Goal: Information Seeking & Learning: Learn about a topic

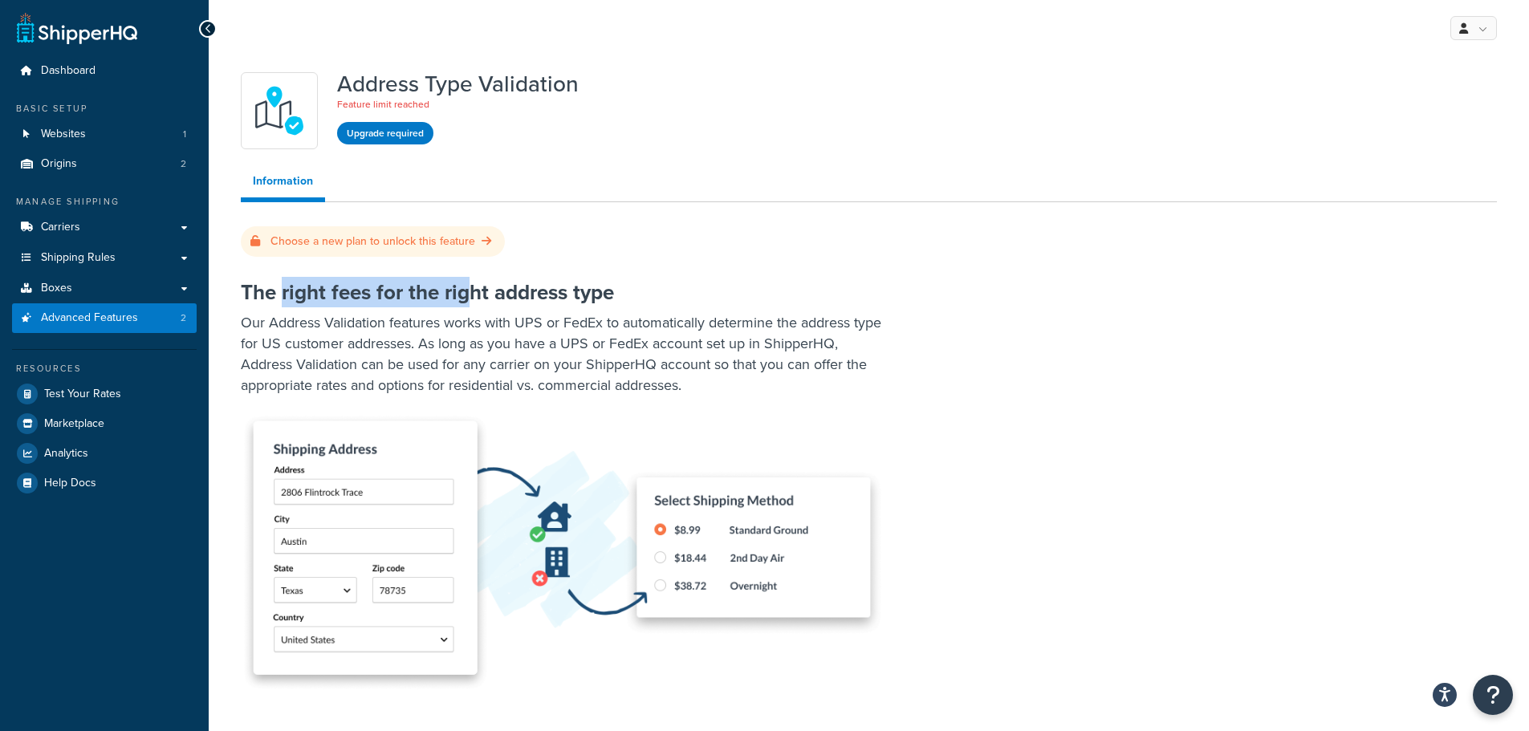
drag, startPoint x: 397, startPoint y: 284, endPoint x: 465, endPoint y: 283, distance: 68.2
click at [465, 284] on h2 "The right fees for the right address type" at bounding box center [845, 292] width 1208 height 23
click at [465, 283] on h2 "The right fees for the right address type" at bounding box center [845, 292] width 1208 height 23
drag, startPoint x: 266, startPoint y: 304, endPoint x: 344, endPoint y: 307, distance: 77.9
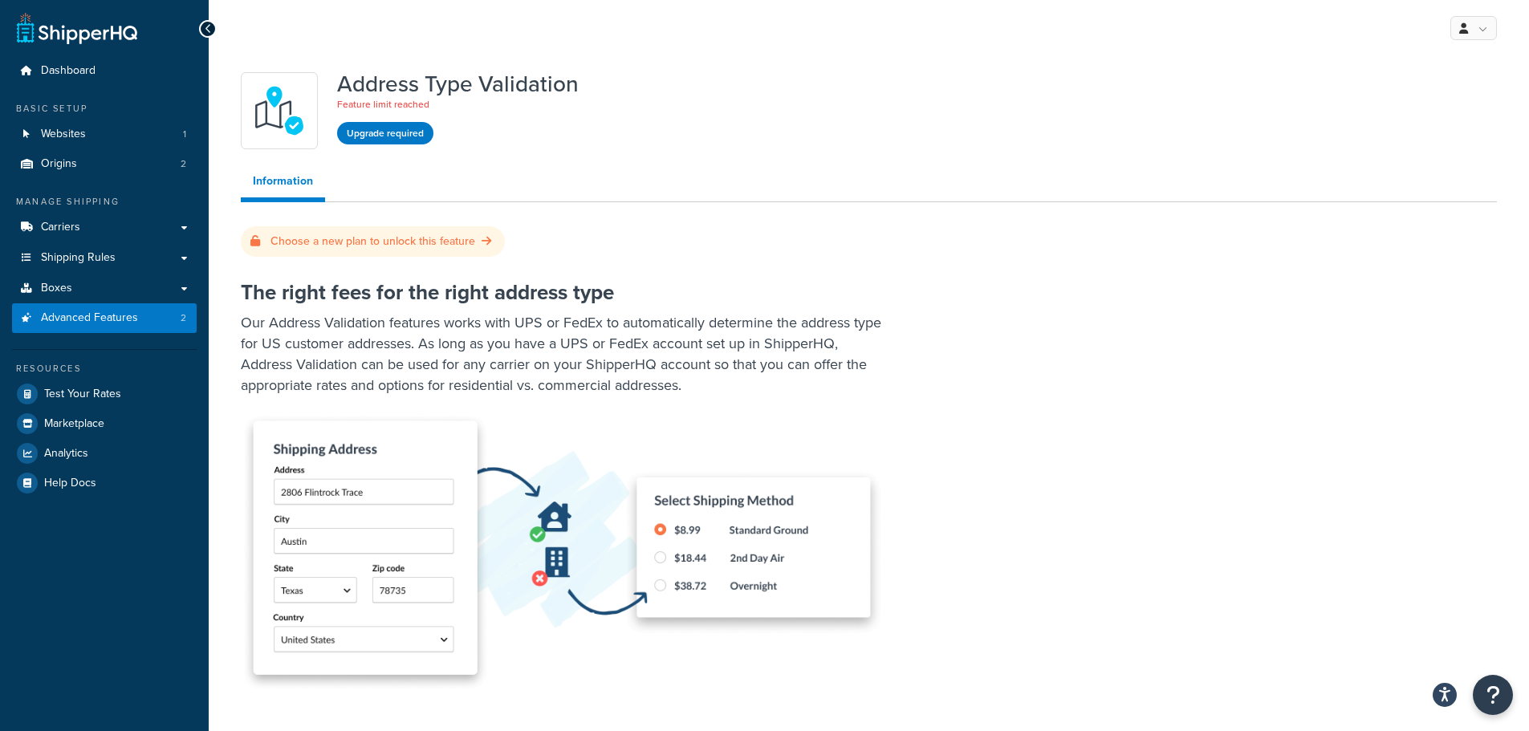
click at [287, 312] on p "Our Address Validation features works with UPS or FedEx to automatically determ…" at bounding box center [562, 353] width 642 height 83
click at [360, 312] on p "Our Address Validation features works with UPS or FedEx to automatically determ…" at bounding box center [562, 353] width 642 height 83
click at [472, 312] on p "Our Address Validation features works with UPS or FedEx to automatically determ…" at bounding box center [562, 353] width 642 height 83
click at [473, 312] on p "Our Address Validation features works with UPS or FedEx to automatically determ…" at bounding box center [562, 353] width 642 height 83
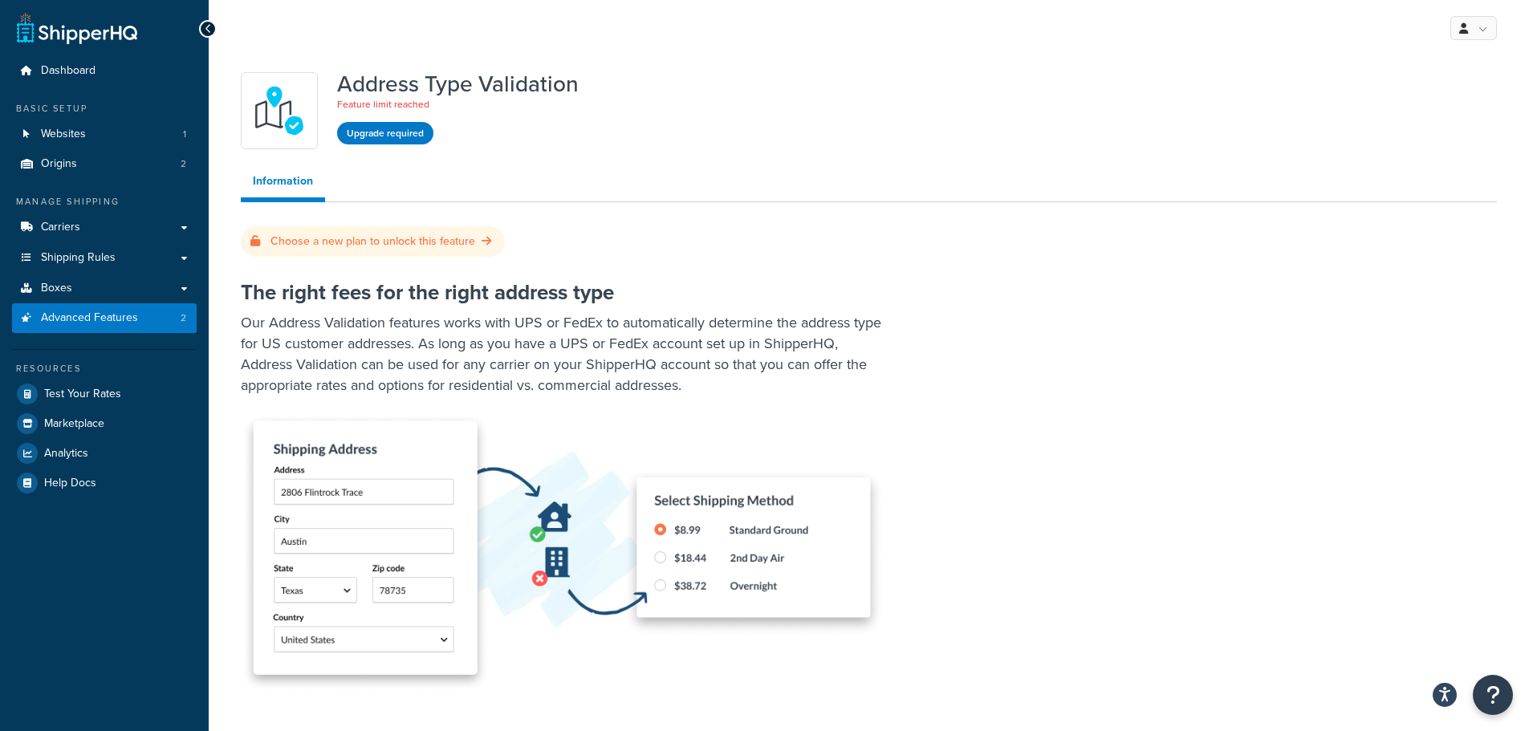
click at [429, 312] on p "Our Address Validation features works with UPS or FedEx to automatically determ…" at bounding box center [562, 353] width 642 height 83
click at [467, 312] on p "Our Address Validation features works with UPS or FedEx to automatically determ…" at bounding box center [562, 353] width 642 height 83
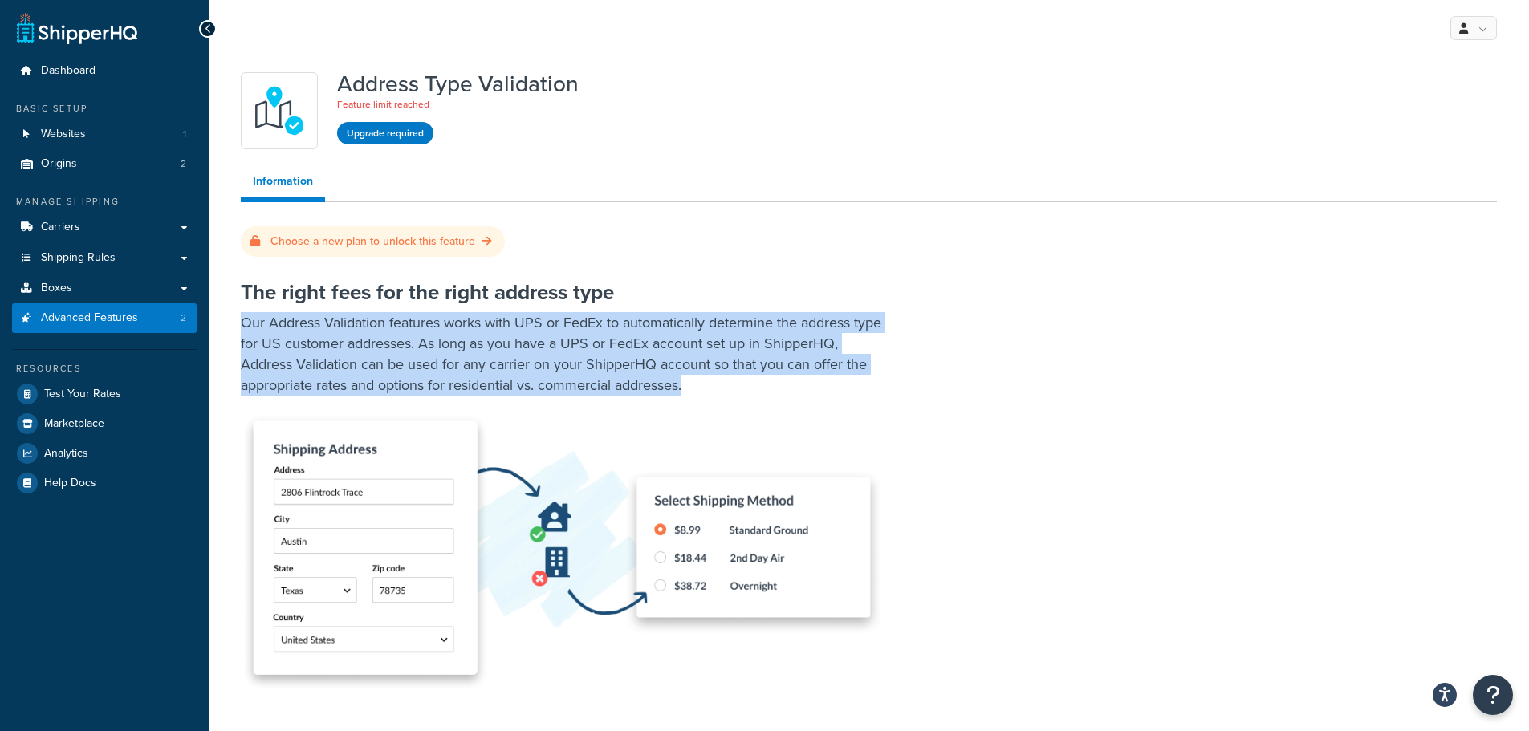
click at [467, 312] on p "Our Address Validation features works with UPS or FedEx to automatically determ…" at bounding box center [562, 353] width 642 height 83
click at [507, 312] on p "Our Address Validation features works with UPS or FedEx to automatically determ…" at bounding box center [562, 353] width 642 height 83
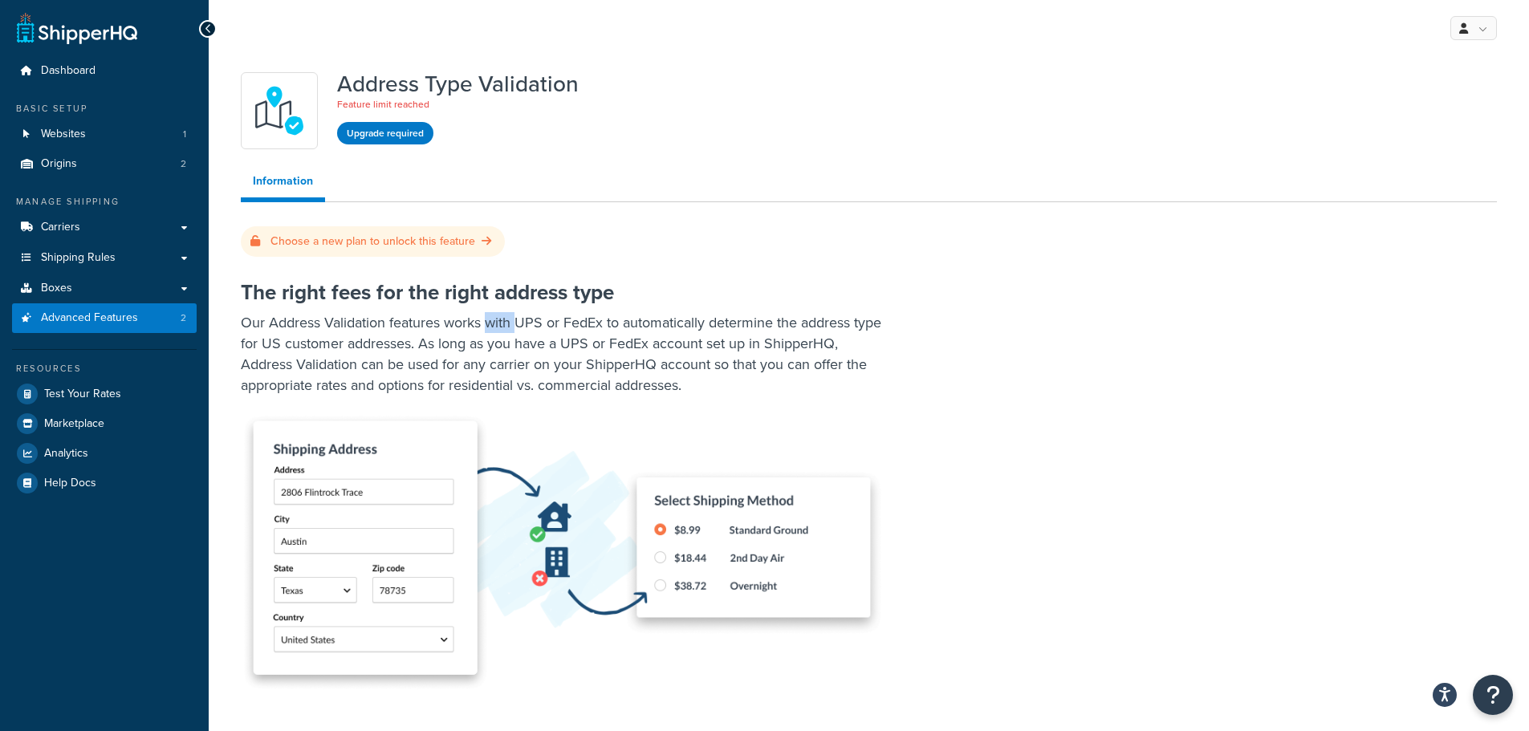
click at [507, 312] on p "Our Address Validation features works with UPS or FedEx to automatically determ…" at bounding box center [562, 353] width 642 height 83
drag, startPoint x: 545, startPoint y: 311, endPoint x: 570, endPoint y: 310, distance: 24.9
click at [553, 312] on p "Our Address Validation features works with UPS or FedEx to automatically determ…" at bounding box center [562, 353] width 642 height 83
click at [570, 312] on p "Our Address Validation features works with UPS or FedEx to automatically determ…" at bounding box center [562, 353] width 642 height 83
click at [506, 312] on p "Our Address Validation features works with UPS or FedEx to automatically determ…" at bounding box center [562, 353] width 642 height 83
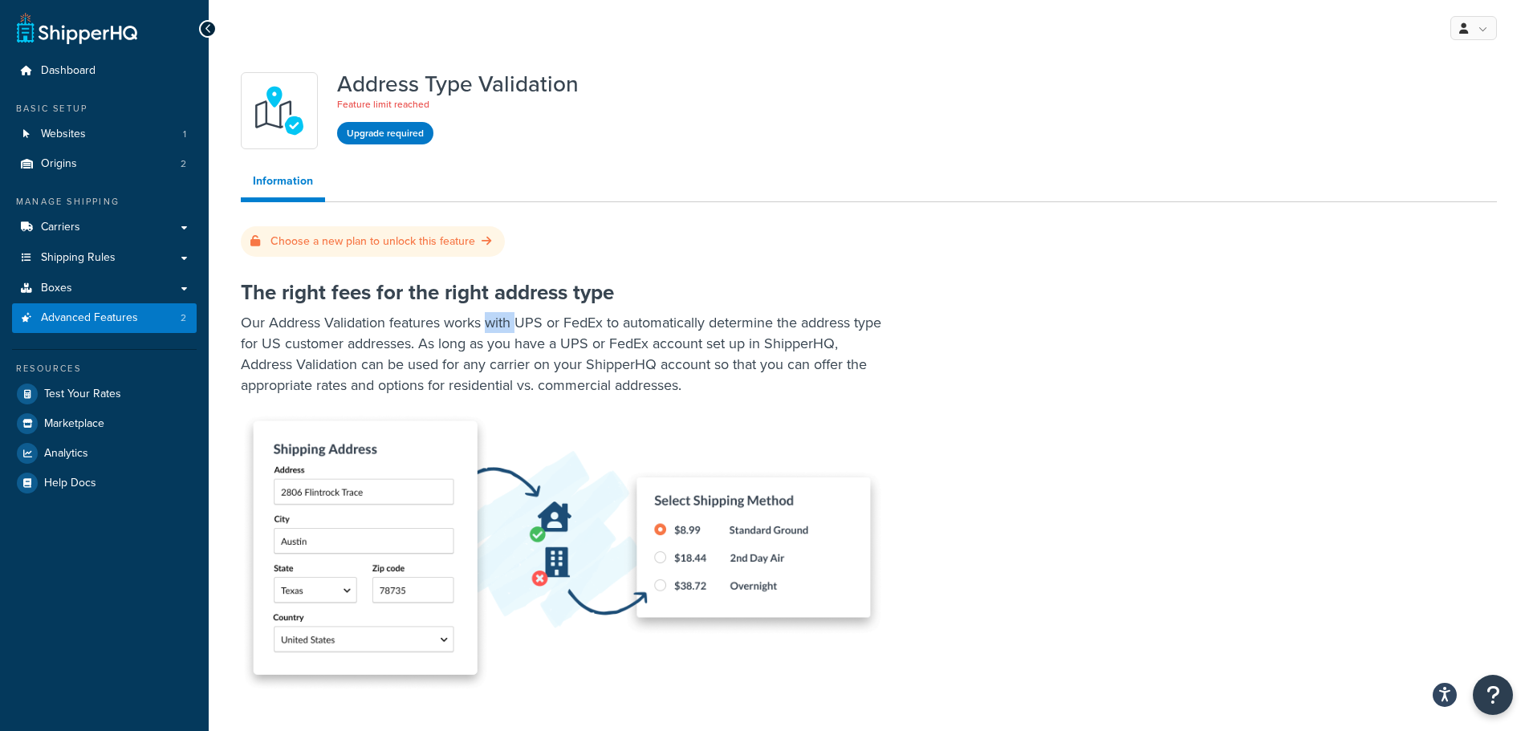
click at [506, 312] on p "Our Address Validation features works with UPS or FedEx to automatically determ…" at bounding box center [562, 353] width 642 height 83
click at [585, 312] on p "Our Address Validation features works with UPS or FedEx to automatically determ…" at bounding box center [562, 353] width 642 height 83
drag, startPoint x: 622, startPoint y: 305, endPoint x: 687, endPoint y: 309, distance: 65.1
click at [663, 312] on p "Our Address Validation features works with UPS or FedEx to automatically determ…" at bounding box center [562, 353] width 642 height 83
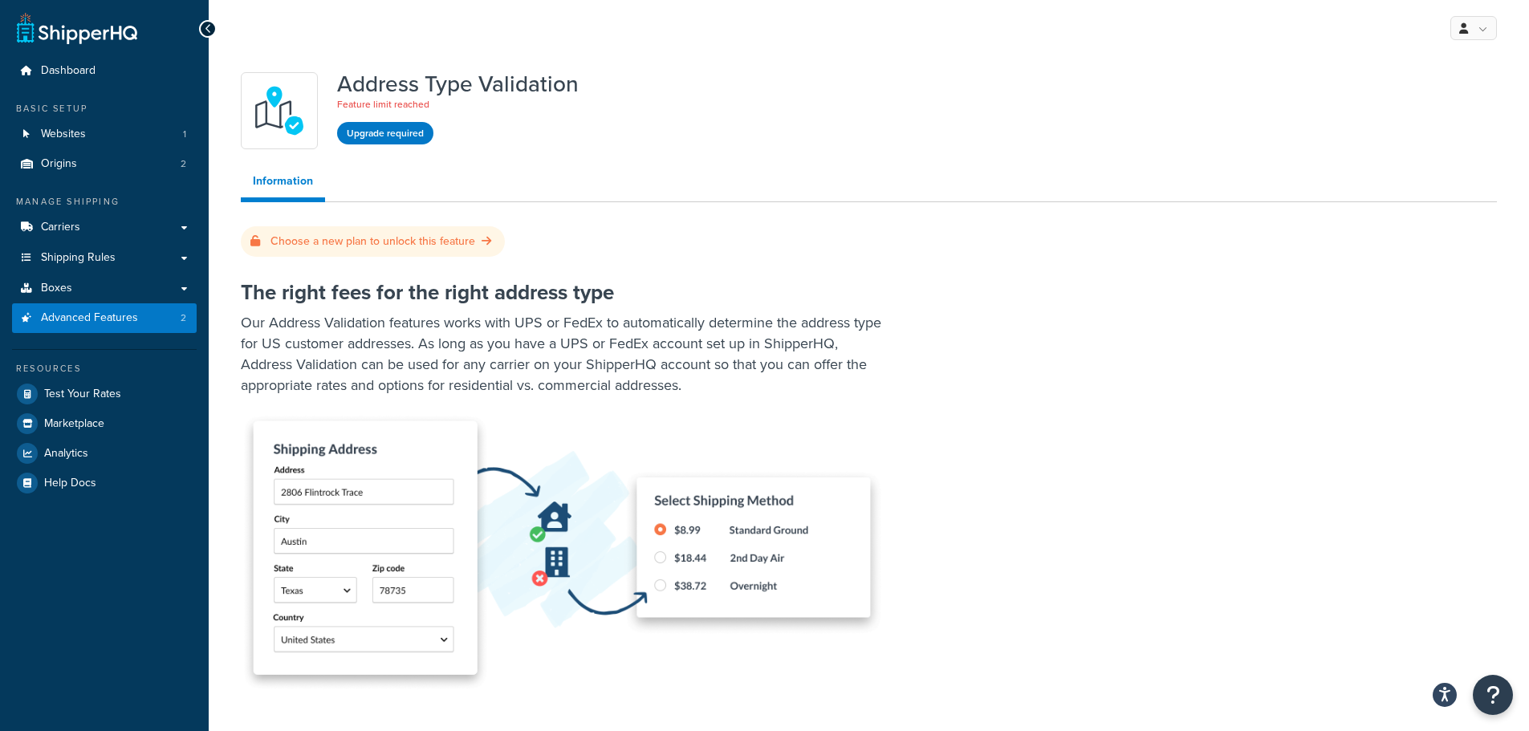
click at [687, 312] on p "Our Address Validation features works with UPS or FedEx to automatically determ…" at bounding box center [562, 353] width 642 height 83
click at [746, 312] on p "Our Address Validation features works with UPS or FedEx to automatically determ…" at bounding box center [562, 353] width 642 height 83
click at [801, 312] on p "Our Address Validation features works with UPS or FedEx to automatically determ…" at bounding box center [562, 353] width 642 height 83
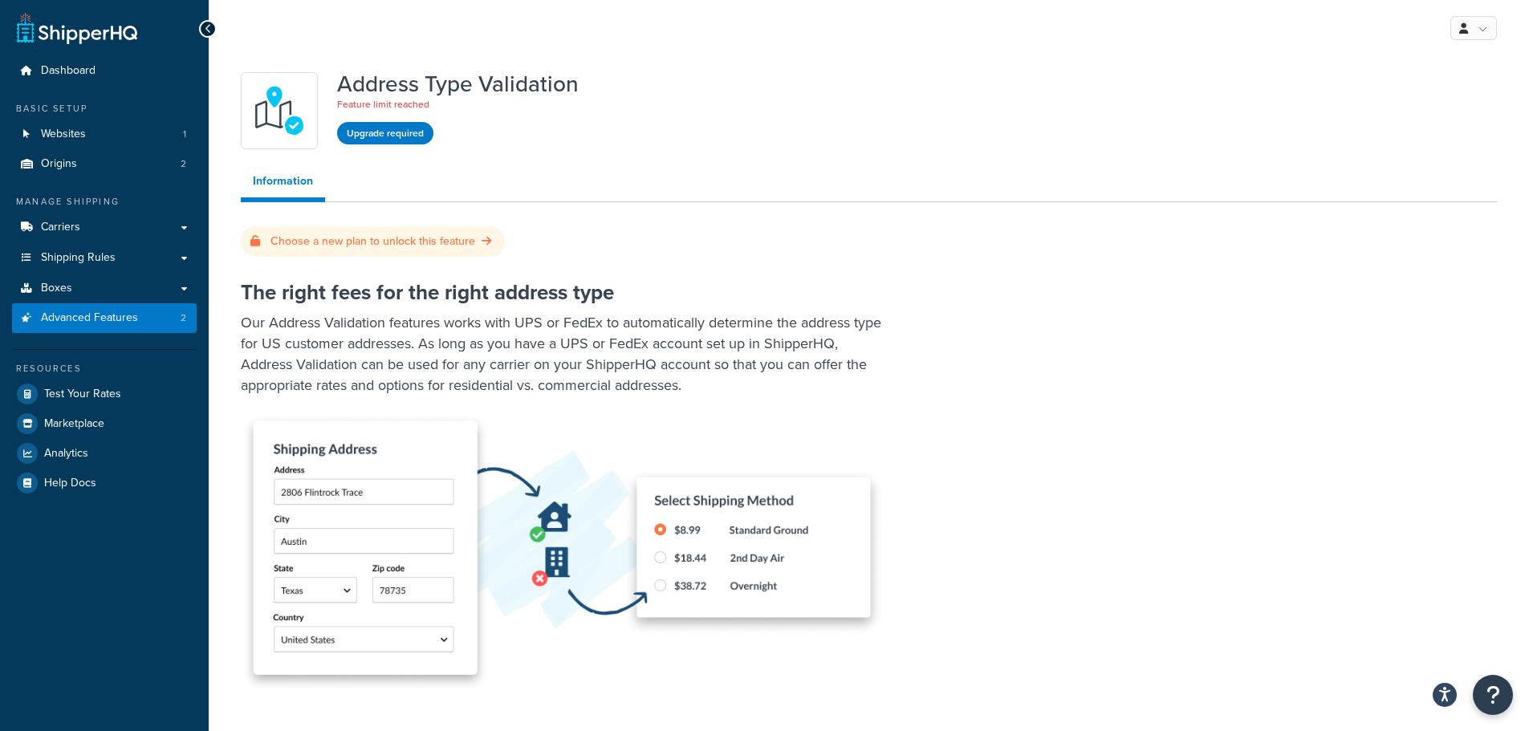
click at [835, 312] on p "Our Address Validation features works with UPS or FedEx to automatically determ…" at bounding box center [562, 353] width 642 height 83
drag, startPoint x: 270, startPoint y: 318, endPoint x: 290, endPoint y: 320, distance: 20.2
click at [285, 320] on p "Our Address Validation features works with UPS or FedEx to automatically determ…" at bounding box center [562, 353] width 642 height 83
click at [310, 321] on p "Our Address Validation features works with UPS or FedEx to automatically determ…" at bounding box center [562, 353] width 642 height 83
drag, startPoint x: 325, startPoint y: 323, endPoint x: 421, endPoint y: 326, distance: 95.5
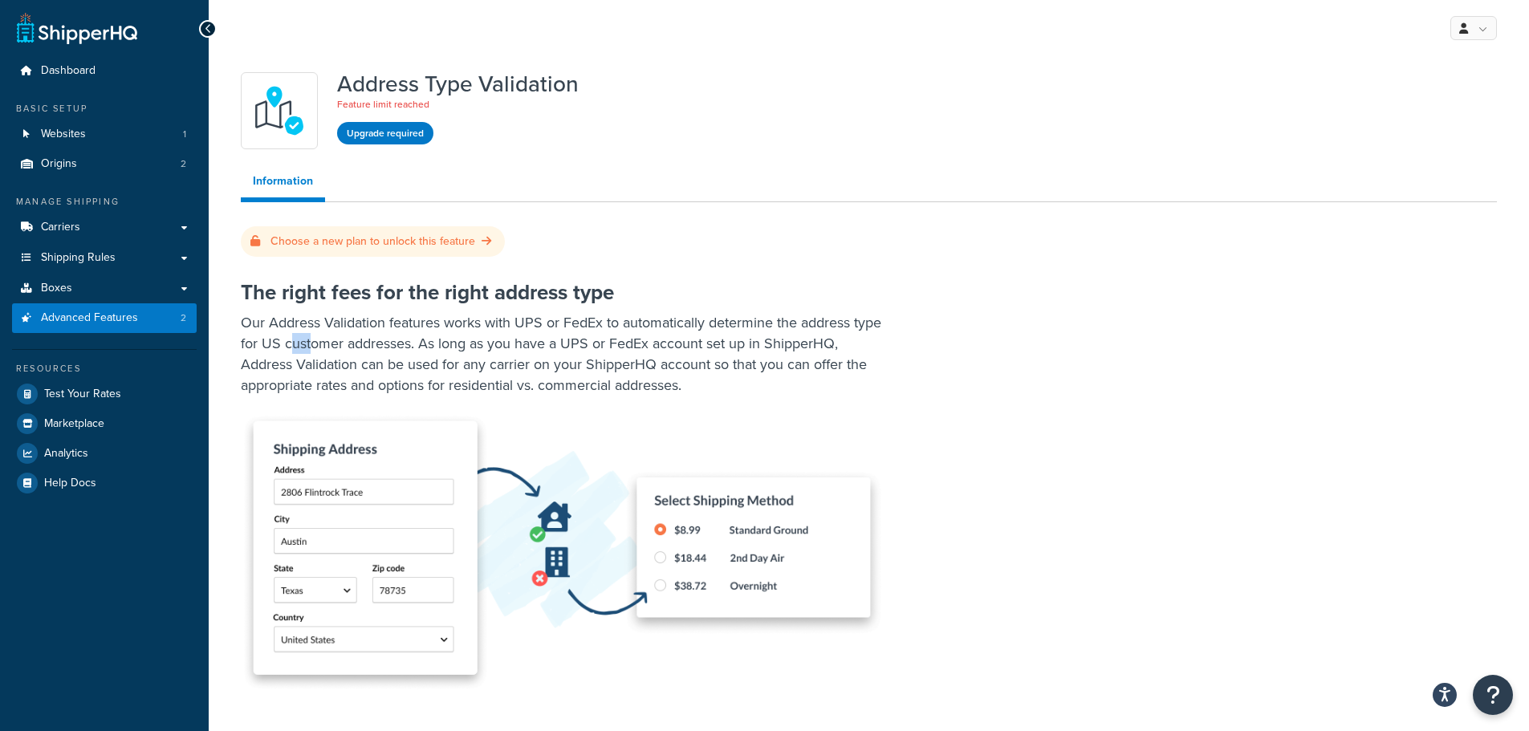
click at [374, 324] on p "Our Address Validation features works with UPS or FedEx to automatically determ…" at bounding box center [562, 353] width 642 height 83
click at [435, 326] on p "Our Address Validation features works with UPS or FedEx to automatically determ…" at bounding box center [562, 353] width 642 height 83
drag, startPoint x: 473, startPoint y: 326, endPoint x: 521, endPoint y: 327, distance: 48.2
click at [490, 326] on p "Our Address Validation features works with UPS or FedEx to automatically determ…" at bounding box center [562, 353] width 642 height 83
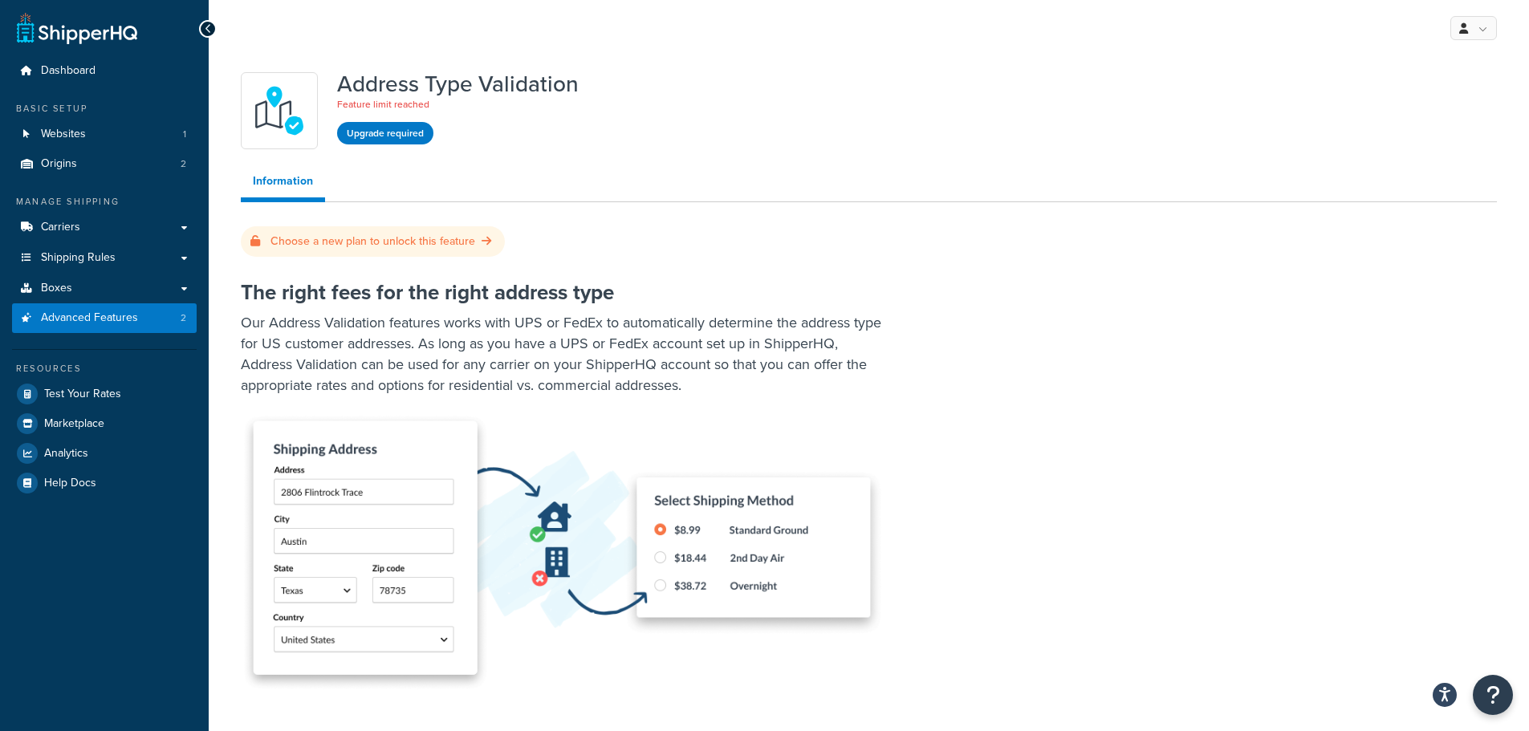
click at [526, 327] on p "Our Address Validation features works with UPS or FedEx to automatically determ…" at bounding box center [562, 353] width 642 height 83
drag, startPoint x: 534, startPoint y: 327, endPoint x: 591, endPoint y: 330, distance: 56.2
click at [540, 328] on p "Our Address Validation features works with UPS or FedEx to automatically determ…" at bounding box center [562, 353] width 642 height 83
click at [591, 330] on p "Our Address Validation features works with UPS or FedEx to automatically determ…" at bounding box center [562, 353] width 642 height 83
drag, startPoint x: 599, startPoint y: 331, endPoint x: 623, endPoint y: 330, distance: 23.3
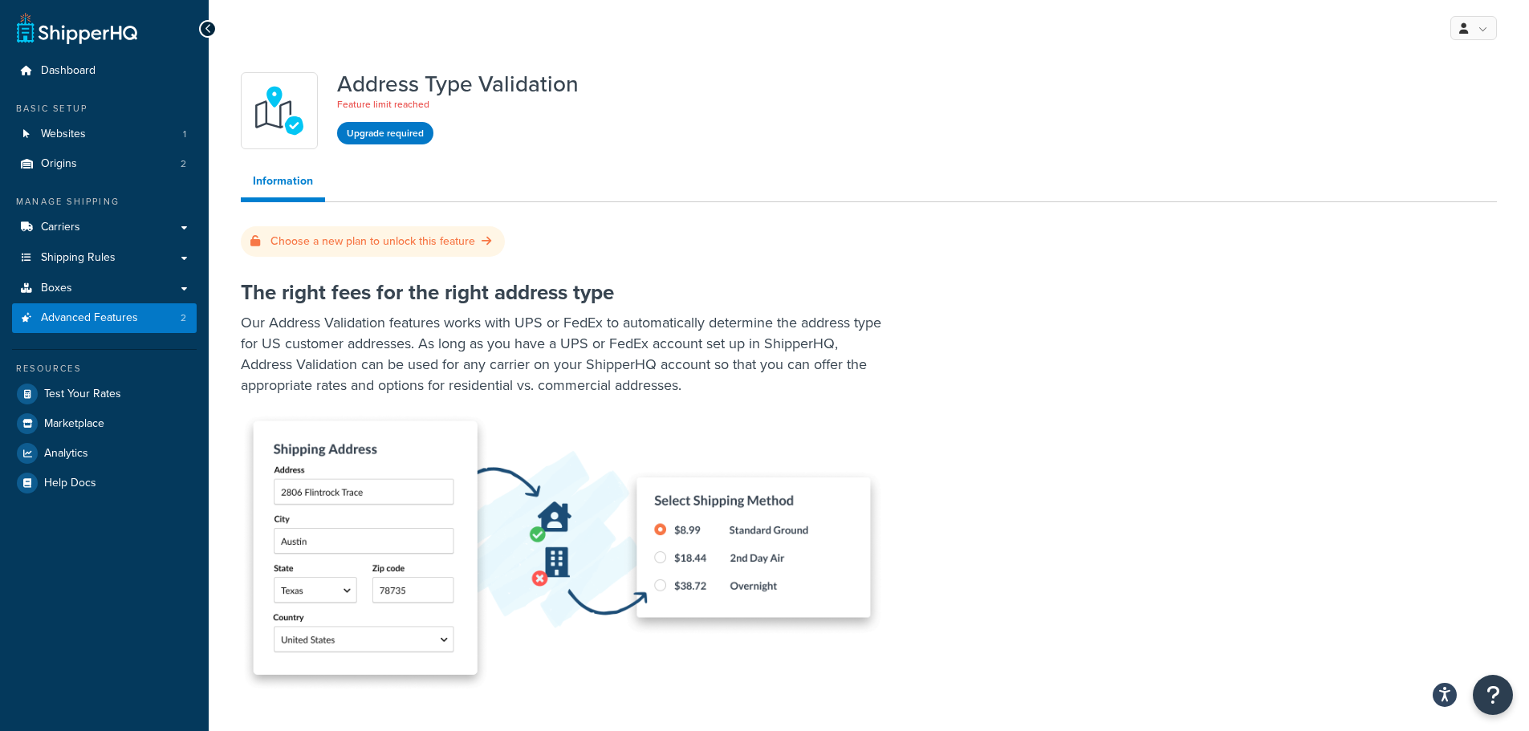
click at [604, 331] on p "Our Address Validation features works with UPS or FedEx to automatically determ…" at bounding box center [562, 353] width 642 height 83
click at [628, 330] on p "Our Address Validation features works with UPS or FedEx to automatically determ…" at bounding box center [562, 353] width 642 height 83
click at [644, 330] on p "Our Address Validation features works with UPS or FedEx to automatically determ…" at bounding box center [562, 353] width 642 height 83
drag, startPoint x: 691, startPoint y: 323, endPoint x: 784, endPoint y: 323, distance: 93.1
click at [761, 323] on p "Our Address Validation features works with UPS or FedEx to automatically determ…" at bounding box center [562, 353] width 642 height 83
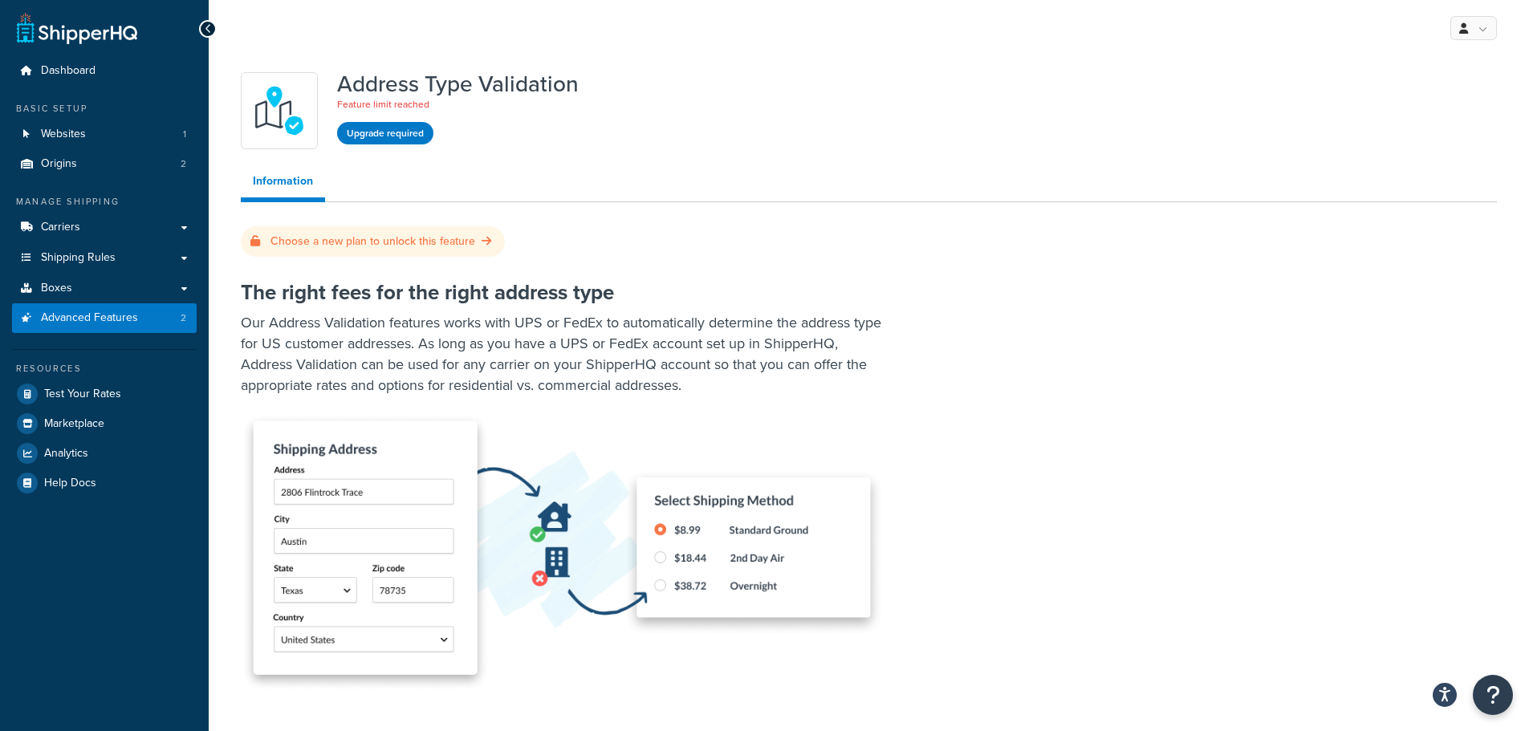
click at [799, 323] on p "Our Address Validation features works with UPS or FedEx to automatically determ…" at bounding box center [562, 353] width 642 height 83
drag, startPoint x: 728, startPoint y: 320, endPoint x: 797, endPoint y: 327, distance: 69.4
click at [777, 324] on p "Our Address Validation features works with UPS or FedEx to automatically determ…" at bounding box center [562, 353] width 642 height 83
click at [797, 327] on p "Our Address Validation features works with UPS or FedEx to automatically determ…" at bounding box center [562, 353] width 642 height 83
click at [809, 328] on p "Our Address Validation features works with UPS or FedEx to automatically determ…" at bounding box center [562, 353] width 642 height 83
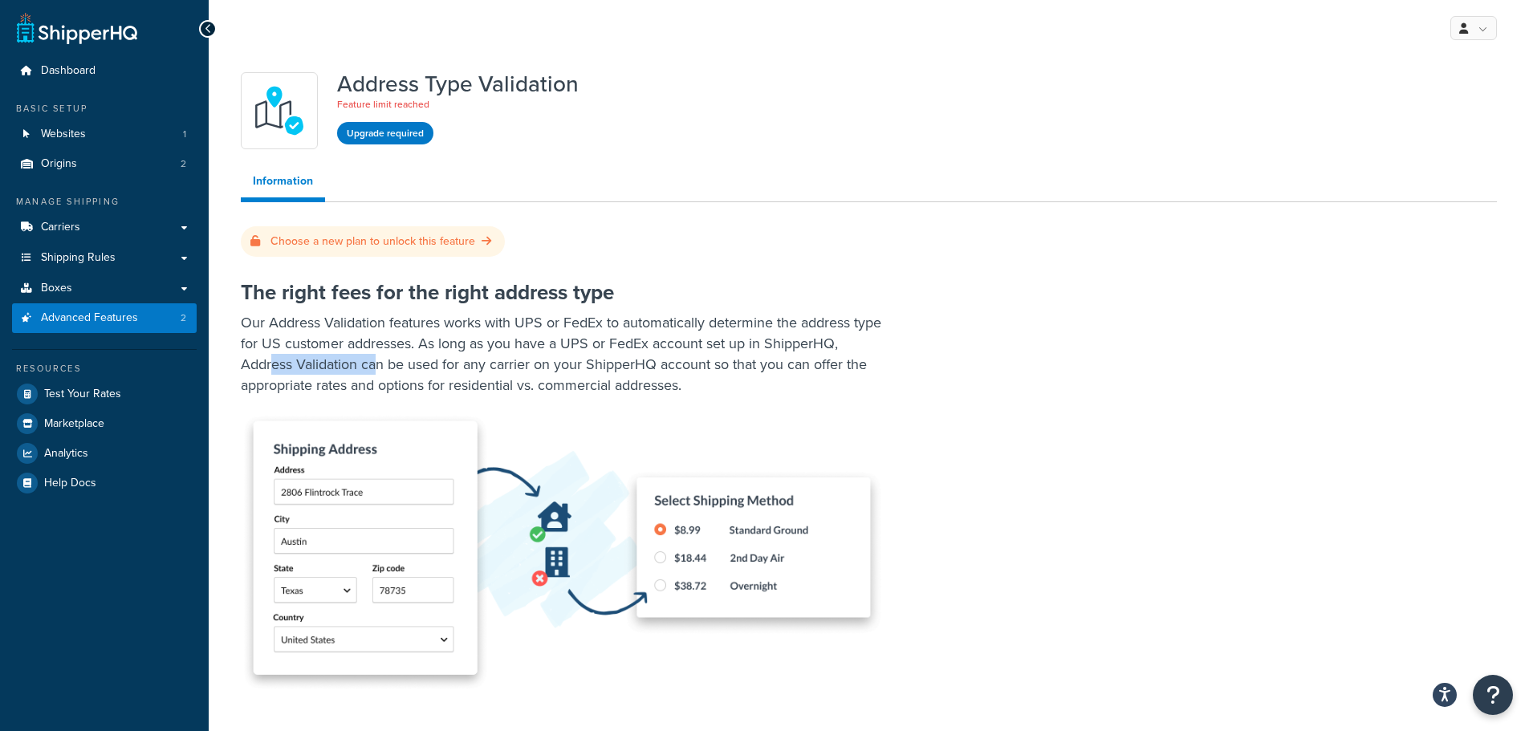
drag, startPoint x: 270, startPoint y: 339, endPoint x: 392, endPoint y: 343, distance: 121.2
click at [381, 342] on p "Our Address Validation features works with UPS or FedEx to automatically determ…" at bounding box center [562, 353] width 642 height 83
click at [426, 343] on p "Our Address Validation features works with UPS or FedEx to automatically determ…" at bounding box center [562, 353] width 642 height 83
drag, startPoint x: 426, startPoint y: 343, endPoint x: 517, endPoint y: 347, distance: 90.8
click at [459, 344] on p "Our Address Validation features works with UPS or FedEx to automatically determ…" at bounding box center [562, 353] width 642 height 83
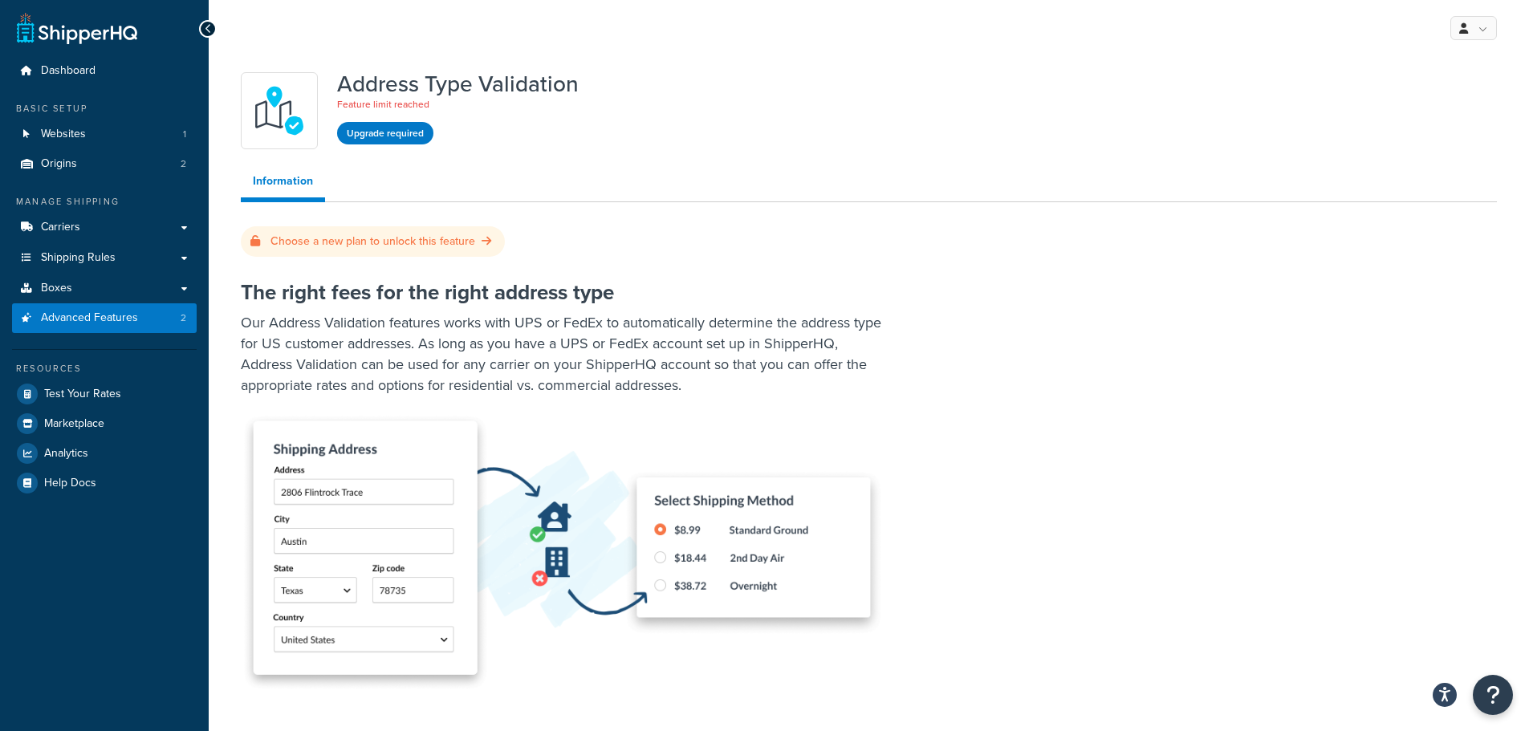
click at [517, 347] on p "Our Address Validation features works with UPS or FedEx to automatically determ…" at bounding box center [562, 353] width 642 height 83
click at [376, 335] on p "Our Address Validation features works with UPS or FedEx to automatically determ…" at bounding box center [562, 353] width 642 height 83
click at [426, 339] on p "Our Address Validation features works with UPS or FedEx to automatically determ…" at bounding box center [562, 353] width 642 height 83
drag, startPoint x: 348, startPoint y: 339, endPoint x: 457, endPoint y: 343, distance: 108.4
click at [417, 342] on p "Our Address Validation features works with UPS or FedEx to automatically determ…" at bounding box center [562, 353] width 642 height 83
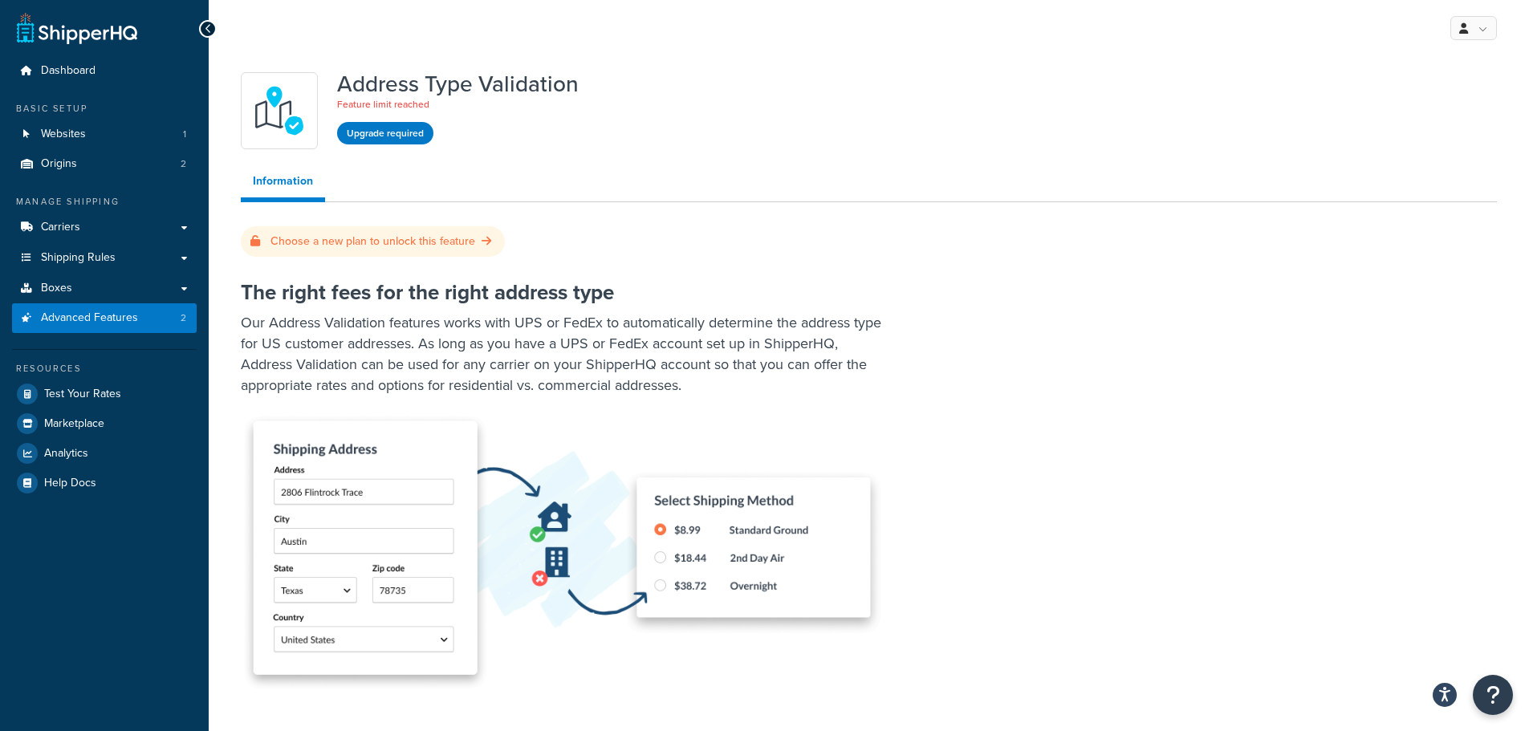
click at [457, 343] on p "Our Address Validation features works with UPS or FedEx to automatically determ…" at bounding box center [562, 353] width 642 height 83
drag, startPoint x: 374, startPoint y: 342, endPoint x: 449, endPoint y: 347, distance: 74.8
click at [421, 343] on p "Our Address Validation features works with UPS or FedEx to automatically determ…" at bounding box center [562, 353] width 642 height 83
drag, startPoint x: 449, startPoint y: 347, endPoint x: 464, endPoint y: 348, distance: 15.3
click at [449, 347] on p "Our Address Validation features works with UPS or FedEx to automatically determ…" at bounding box center [562, 353] width 642 height 83
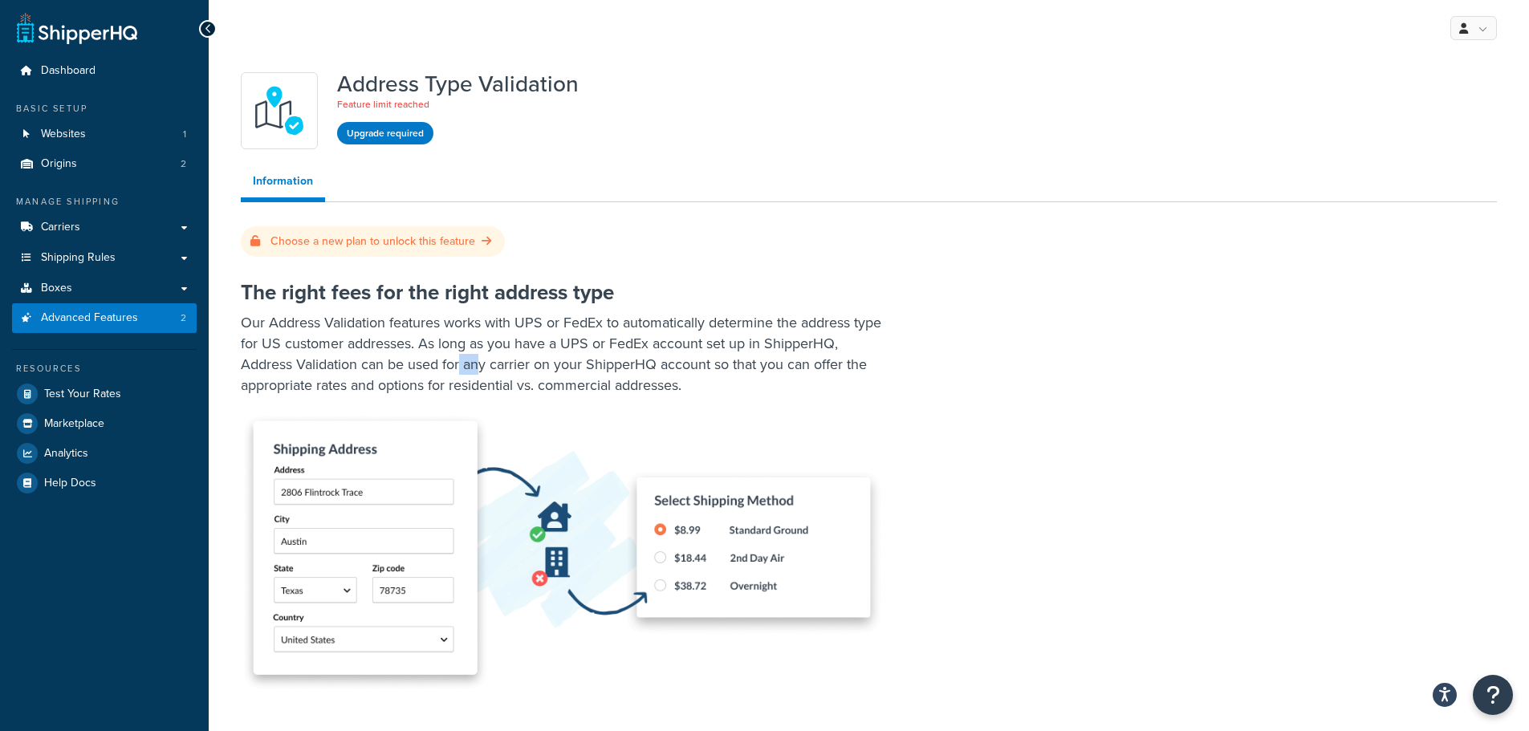
drag, startPoint x: 464, startPoint y: 348, endPoint x: 506, endPoint y: 351, distance: 41.8
click at [494, 351] on p "Our Address Validation features works with UPS or FedEx to automatically determ…" at bounding box center [562, 353] width 642 height 83
drag, startPoint x: 518, startPoint y: 352, endPoint x: 480, endPoint y: 348, distance: 37.9
click at [518, 352] on p "Our Address Validation features works with UPS or FedEx to automatically determ…" at bounding box center [562, 353] width 642 height 83
drag, startPoint x: 429, startPoint y: 341, endPoint x: 542, endPoint y: 347, distance: 112.5
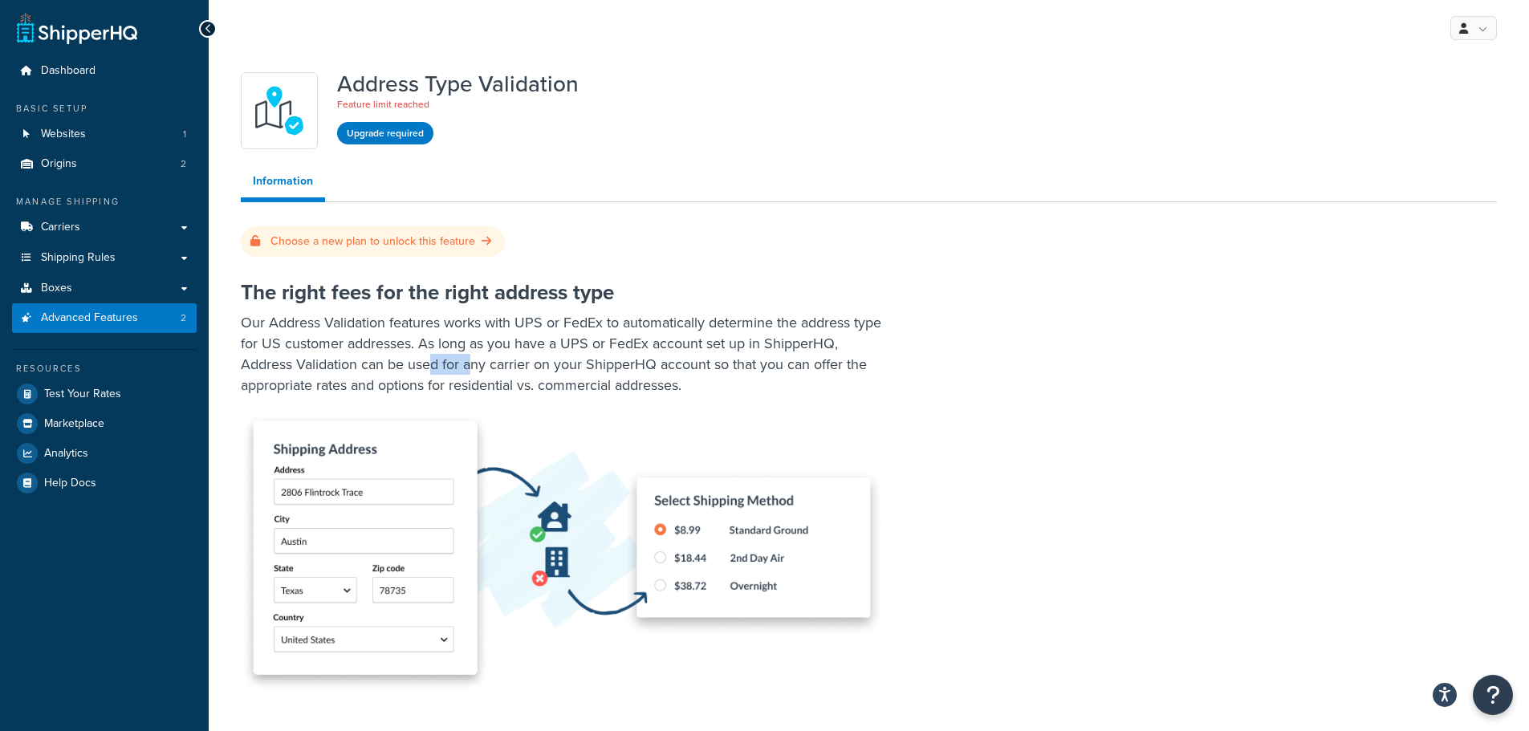
click at [522, 347] on p "Our Address Validation features works with UPS or FedEx to automatically determ…" at bounding box center [562, 353] width 642 height 83
click at [542, 347] on p "Our Address Validation features works with UPS or FedEx to automatically determ…" at bounding box center [562, 353] width 642 height 83
drag, startPoint x: 581, startPoint y: 348, endPoint x: 633, endPoint y: 347, distance: 52.2
click at [606, 347] on p "Our Address Validation features works with UPS or FedEx to automatically determ…" at bounding box center [562, 353] width 642 height 83
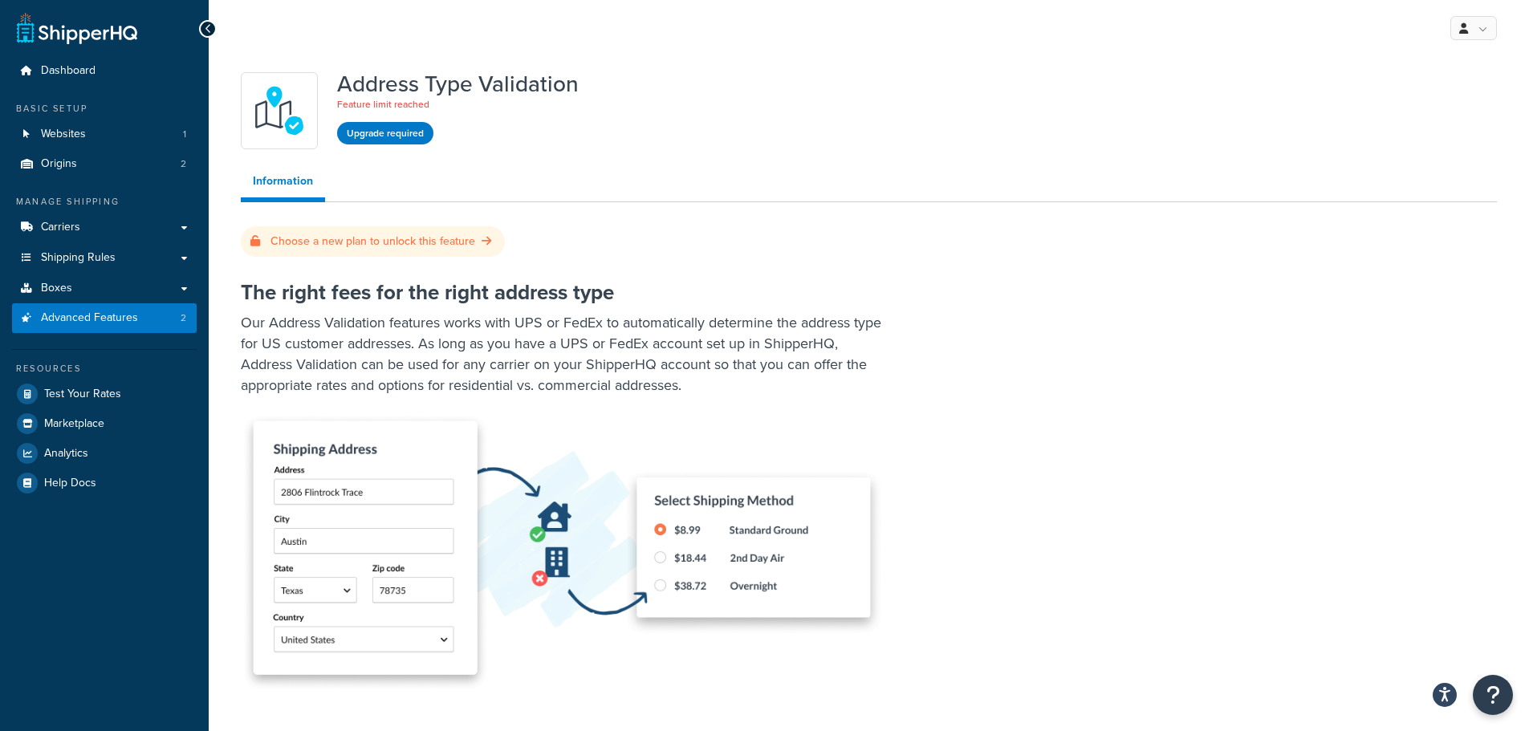
click at [633, 347] on p "Our Address Validation features works with UPS or FedEx to automatically determ…" at bounding box center [562, 353] width 642 height 83
drag, startPoint x: 528, startPoint y: 342, endPoint x: 563, endPoint y: 343, distance: 34.5
click at [538, 341] on p "Our Address Validation features works with UPS or FedEx to automatically determ…" at bounding box center [562, 353] width 642 height 83
click at [611, 345] on p "Our Address Validation features works with UPS or FedEx to automatically determ…" at bounding box center [562, 353] width 642 height 83
drag, startPoint x: 645, startPoint y: 347, endPoint x: 685, endPoint y: 351, distance: 40.3
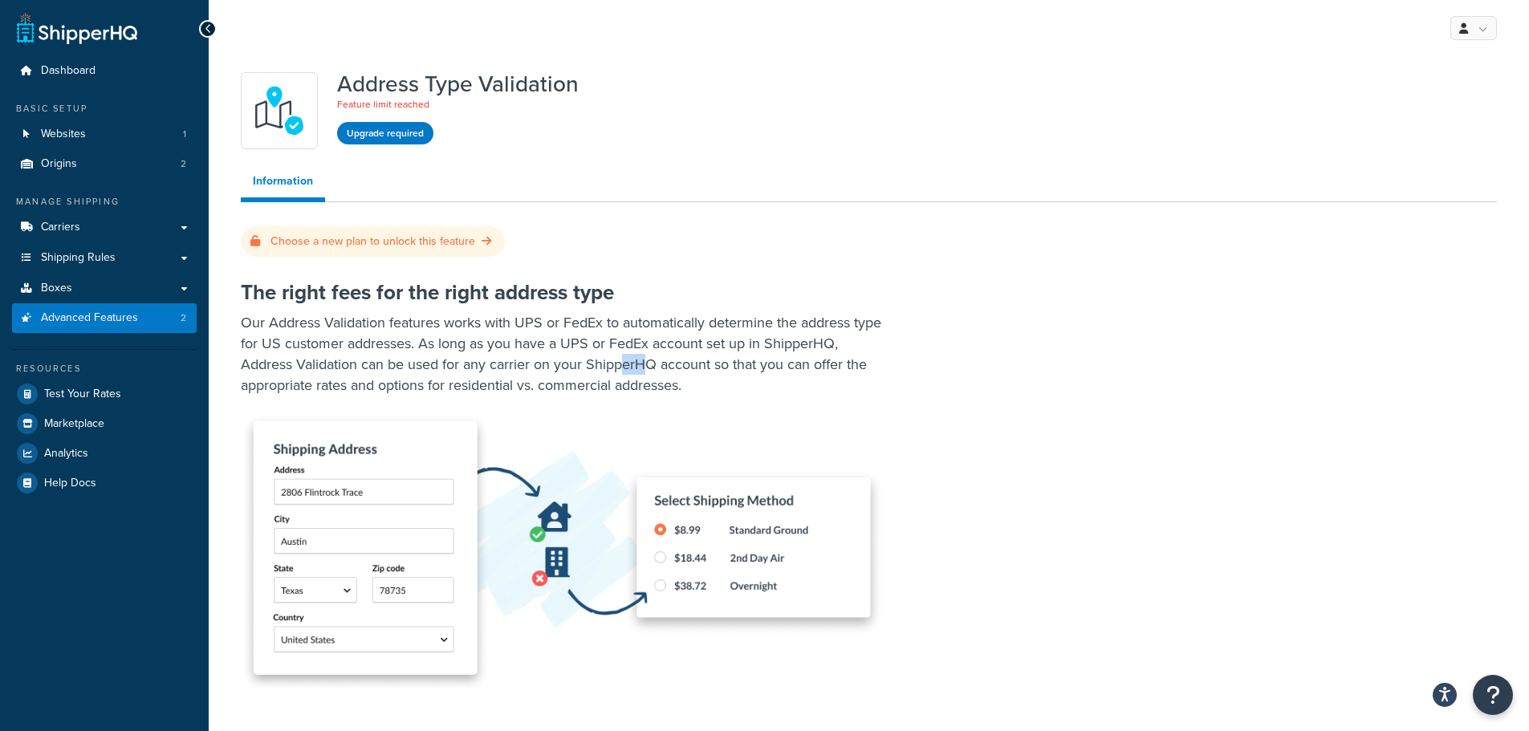
click at [670, 349] on p "Our Address Validation features works with UPS or FedEx to automatically determ…" at bounding box center [562, 353] width 642 height 83
drag, startPoint x: 685, startPoint y: 351, endPoint x: 717, endPoint y: 352, distance: 32.1
click at [688, 351] on p "Our Address Validation features works with UPS or FedEx to automatically determ…" at bounding box center [562, 353] width 642 height 83
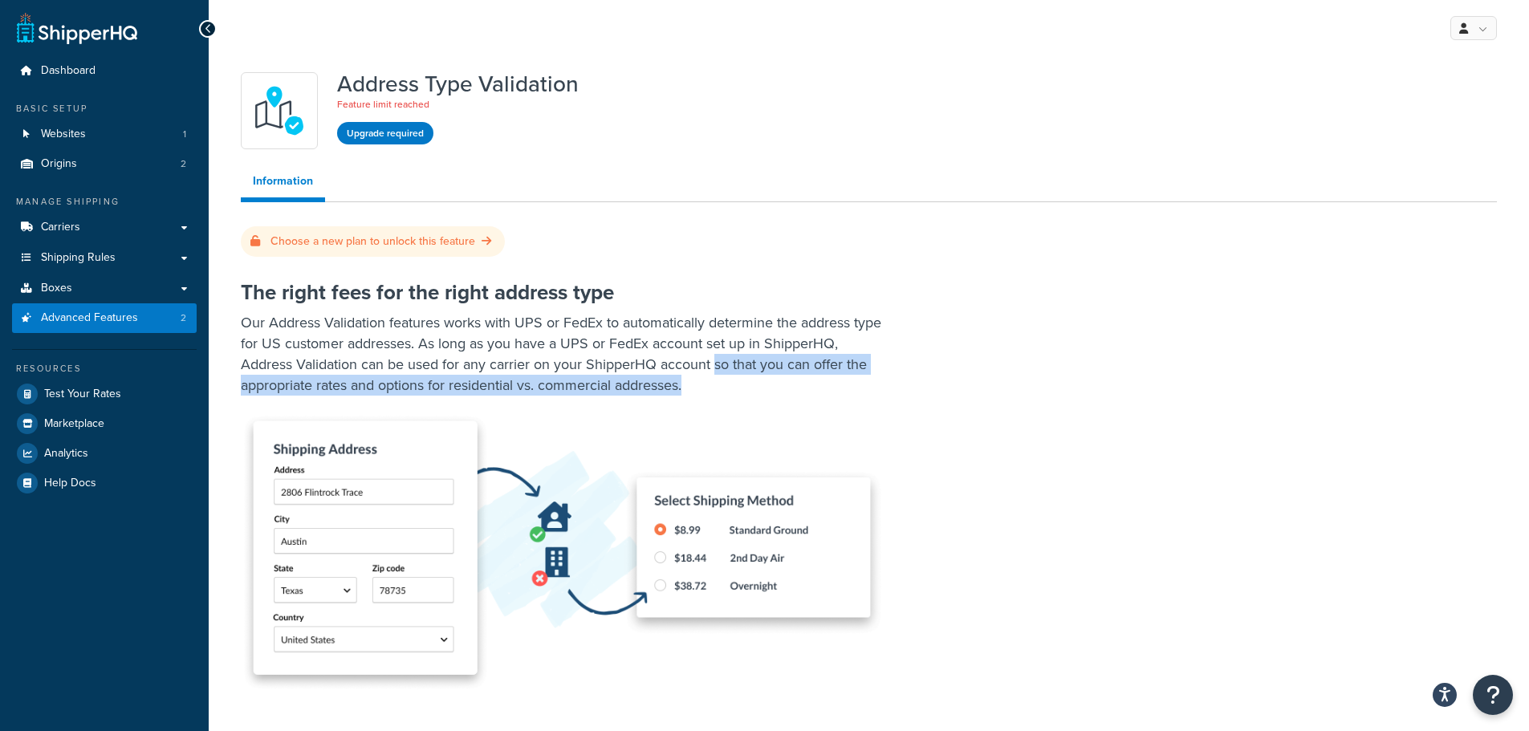
drag, startPoint x: 719, startPoint y: 352, endPoint x: 767, endPoint y: 356, distance: 48.3
click at [744, 356] on p "Our Address Validation features works with UPS or FedEx to automatically determ…" at bounding box center [562, 353] width 642 height 83
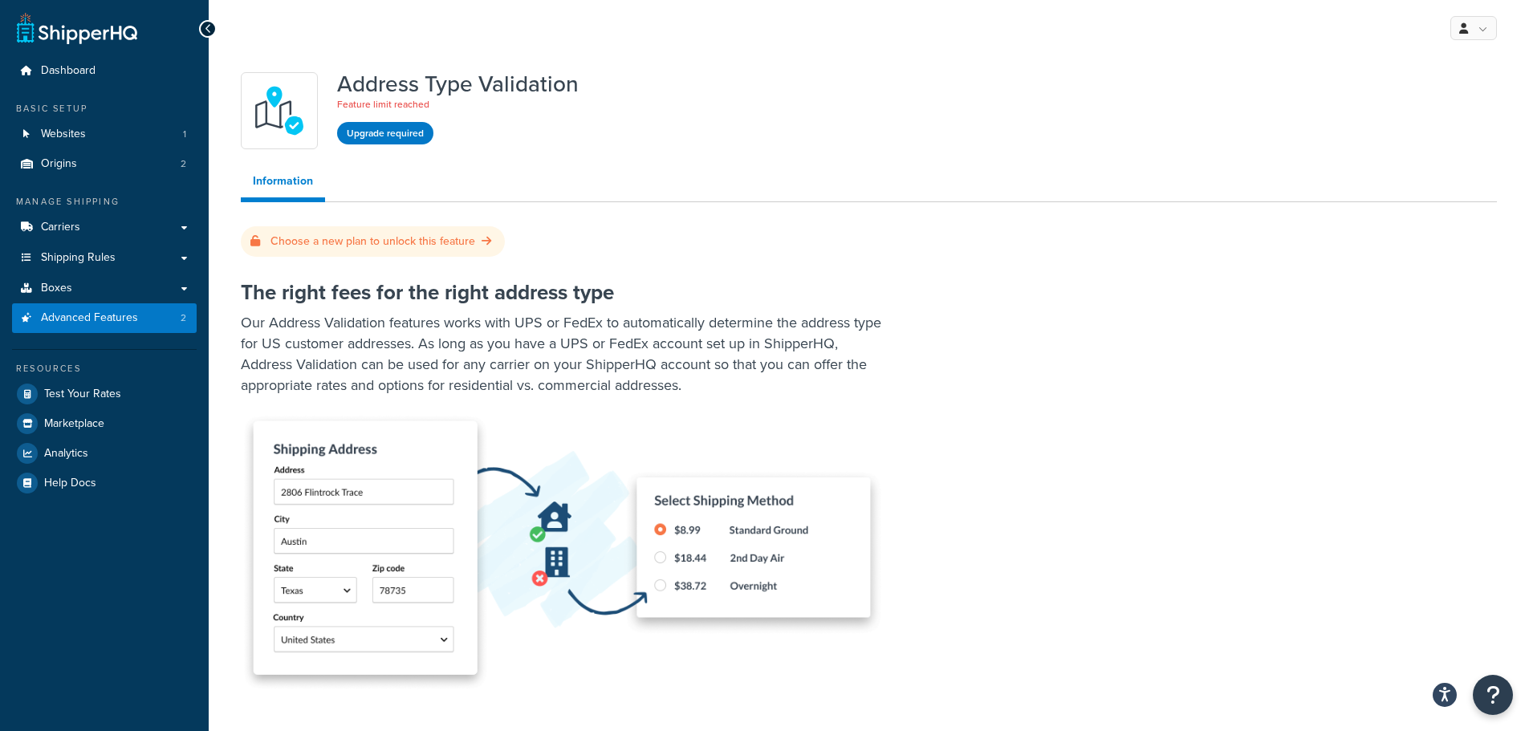
click at [620, 339] on p "Our Address Validation features works with UPS or FedEx to automatically determ…" at bounding box center [562, 353] width 642 height 83
